Goal: Task Accomplishment & Management: Use online tool/utility

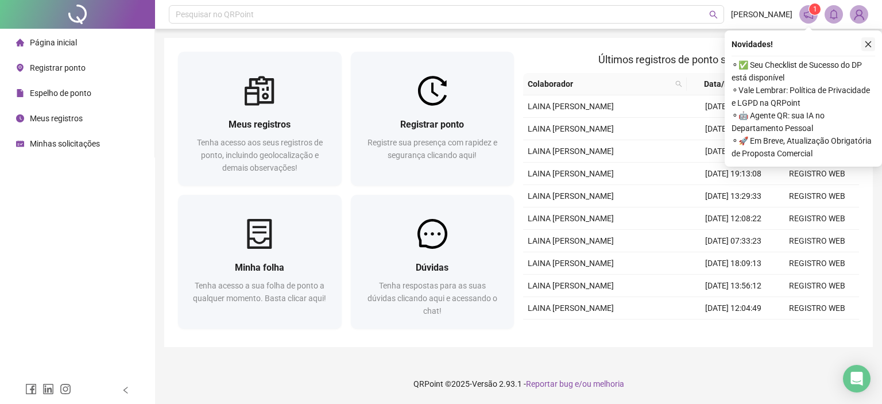
click at [868, 47] on icon "close" at bounding box center [868, 44] width 8 height 8
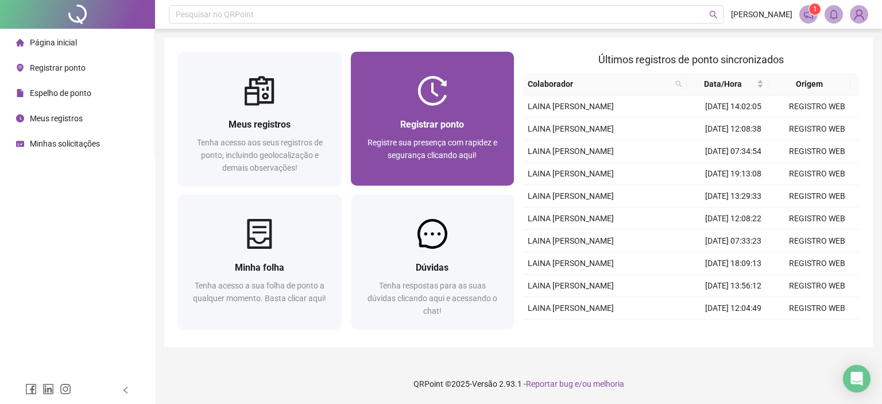
click at [432, 142] on span "Registre sua presença com rapidez e segurança clicando aqui!" at bounding box center [433, 149] width 130 height 22
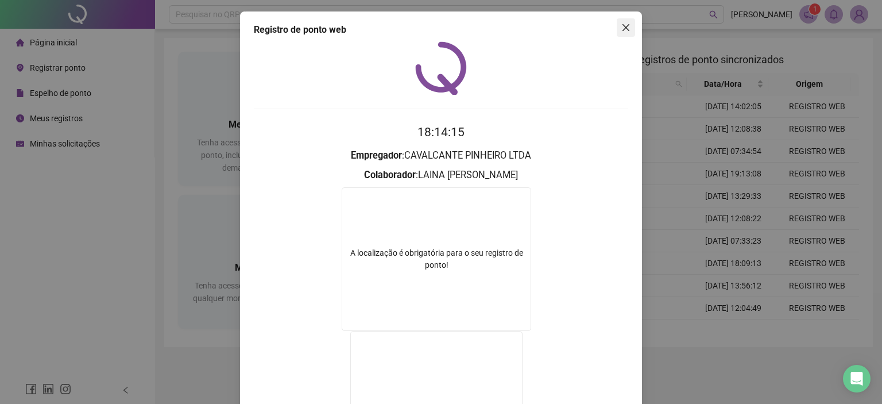
click at [621, 29] on icon "close" at bounding box center [625, 27] width 9 height 9
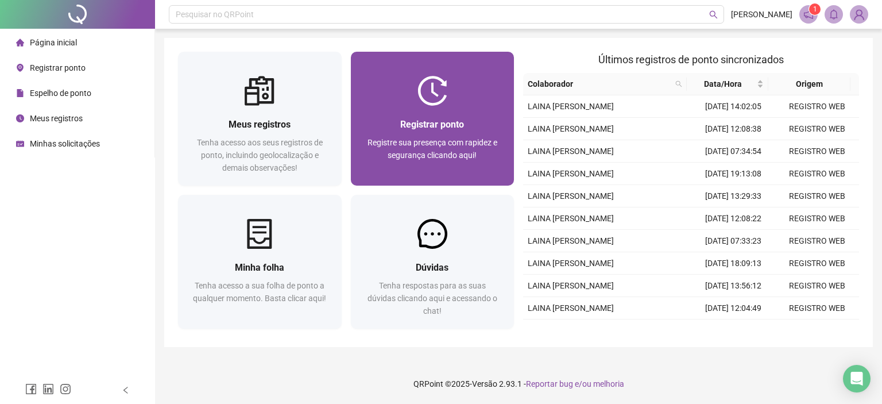
click at [442, 105] on img at bounding box center [433, 91] width 30 height 30
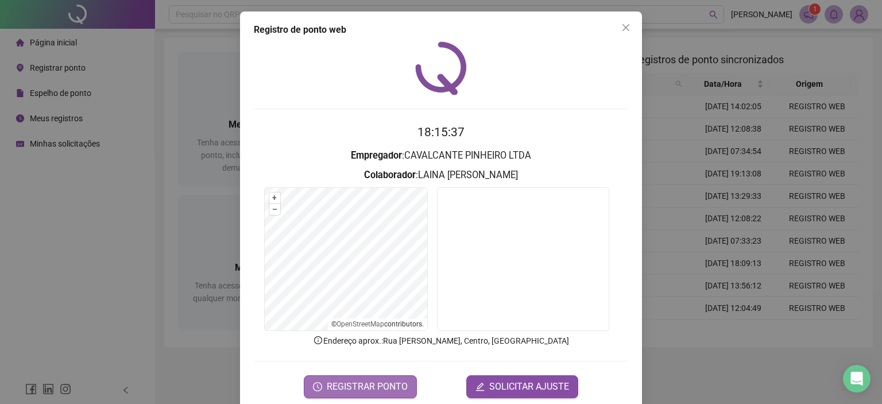
click at [374, 381] on span "REGISTRAR PONTO" at bounding box center [367, 387] width 81 height 14
